Goal: Information Seeking & Learning: Learn about a topic

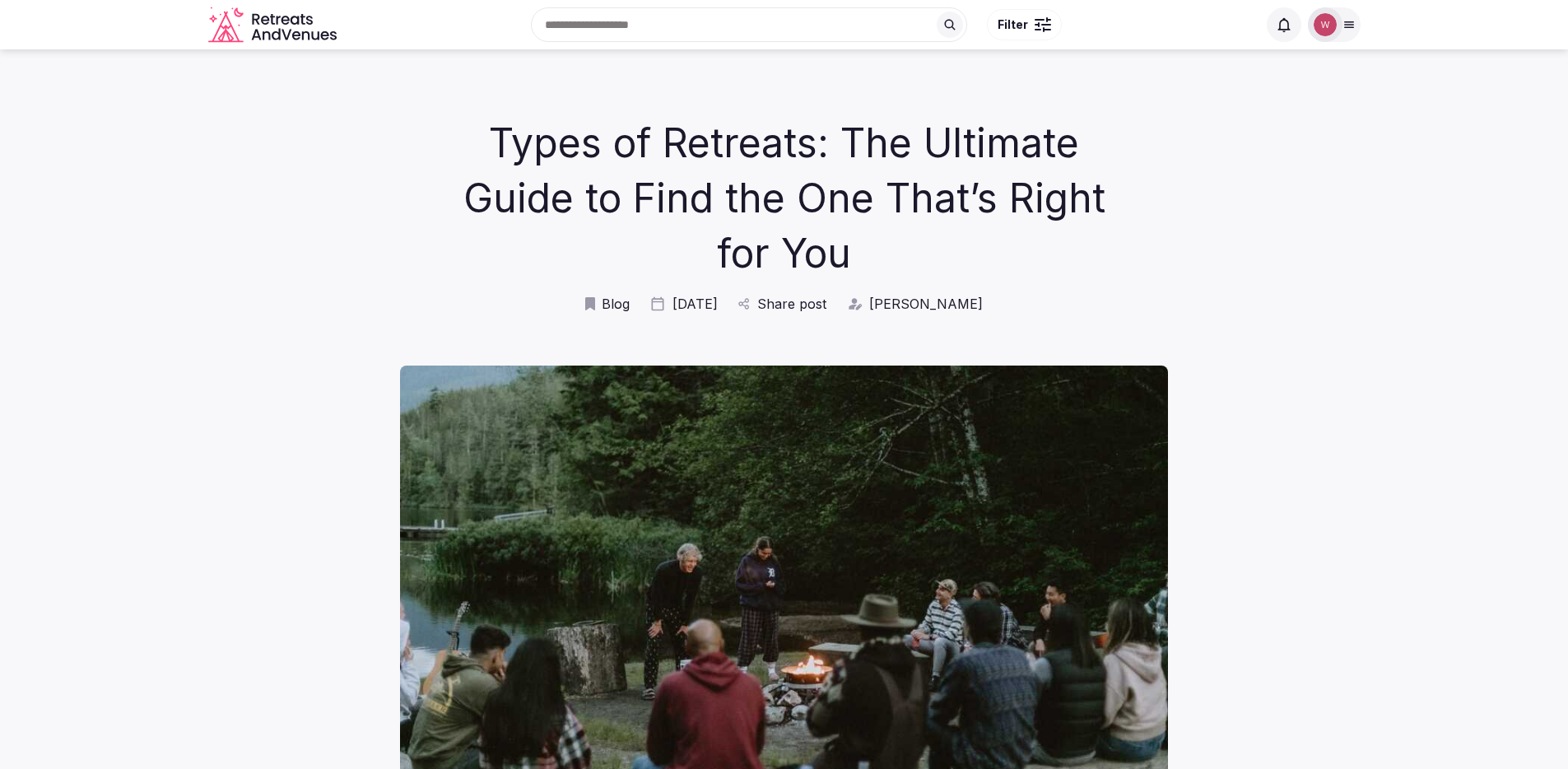
click at [310, 17] on icon "Retreats and Venues company logo" at bounding box center [274, 25] width 132 height 37
